Goal: Use online tool/utility: Utilize a website feature to perform a specific function

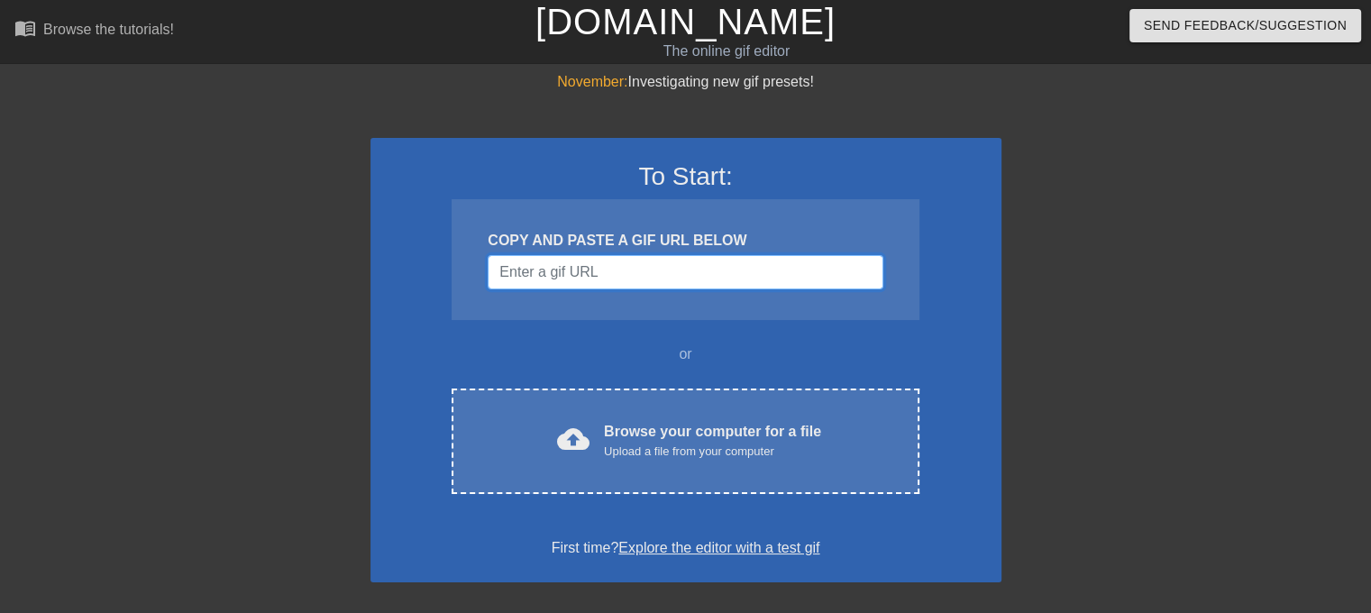
click at [522, 261] on input "Username" at bounding box center [685, 272] width 395 height 34
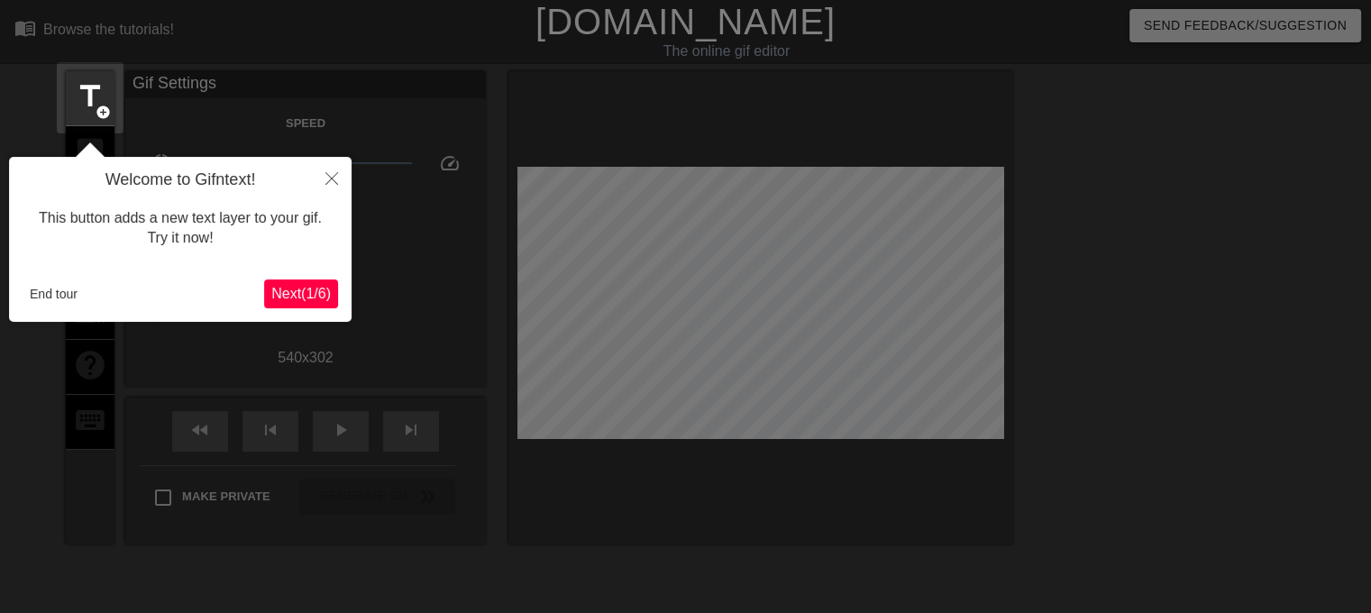
scroll to position [43, 0]
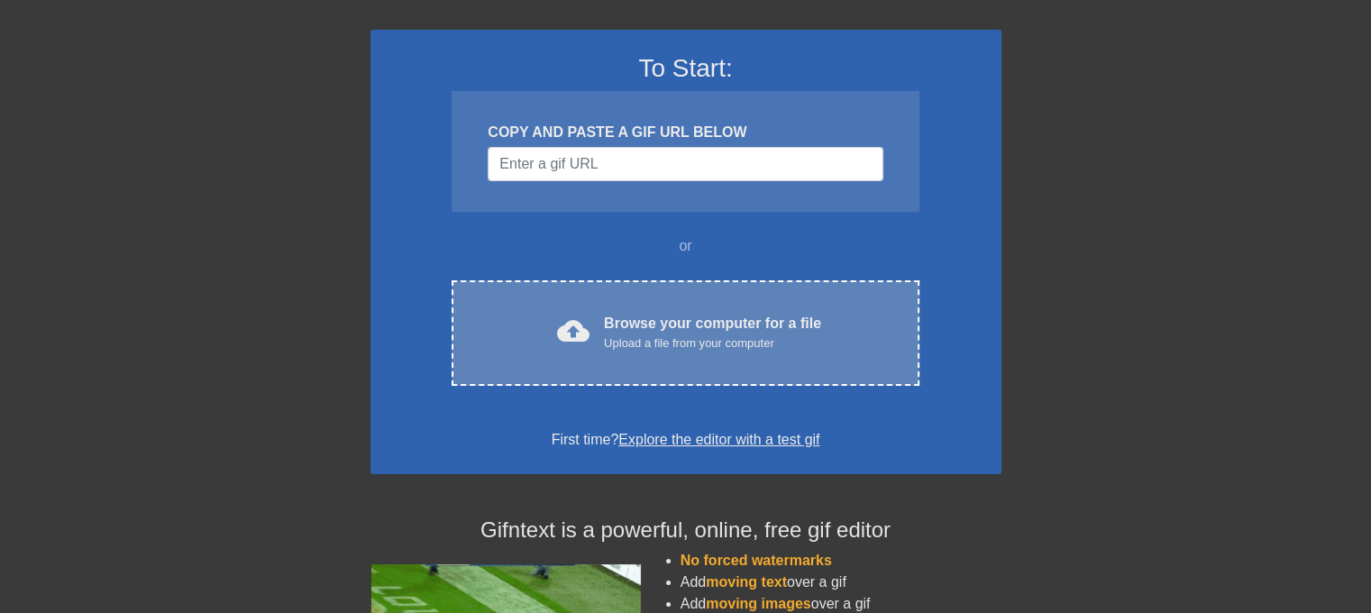
scroll to position [348, 0]
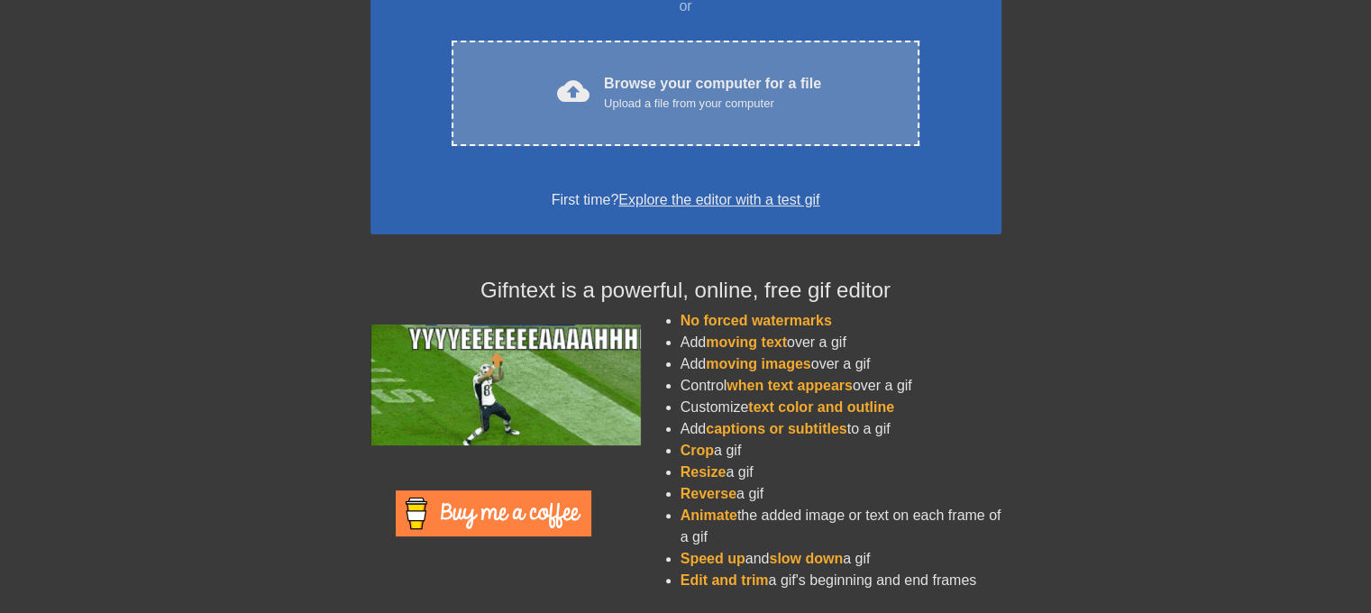
click at [621, 118] on div "cloud_upload Browse your computer for a file Upload a file from your computer C…" at bounding box center [685, 93] width 467 height 105
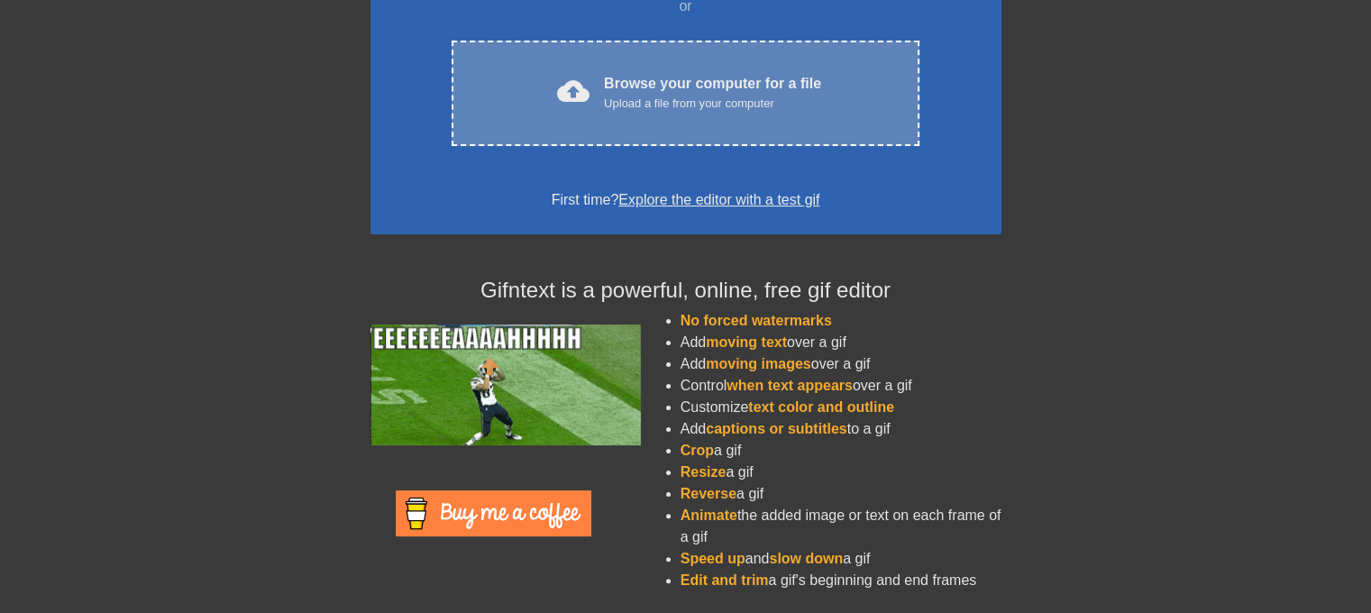
scroll to position [108, 0]
